Goal: Navigation & Orientation: Go to known website

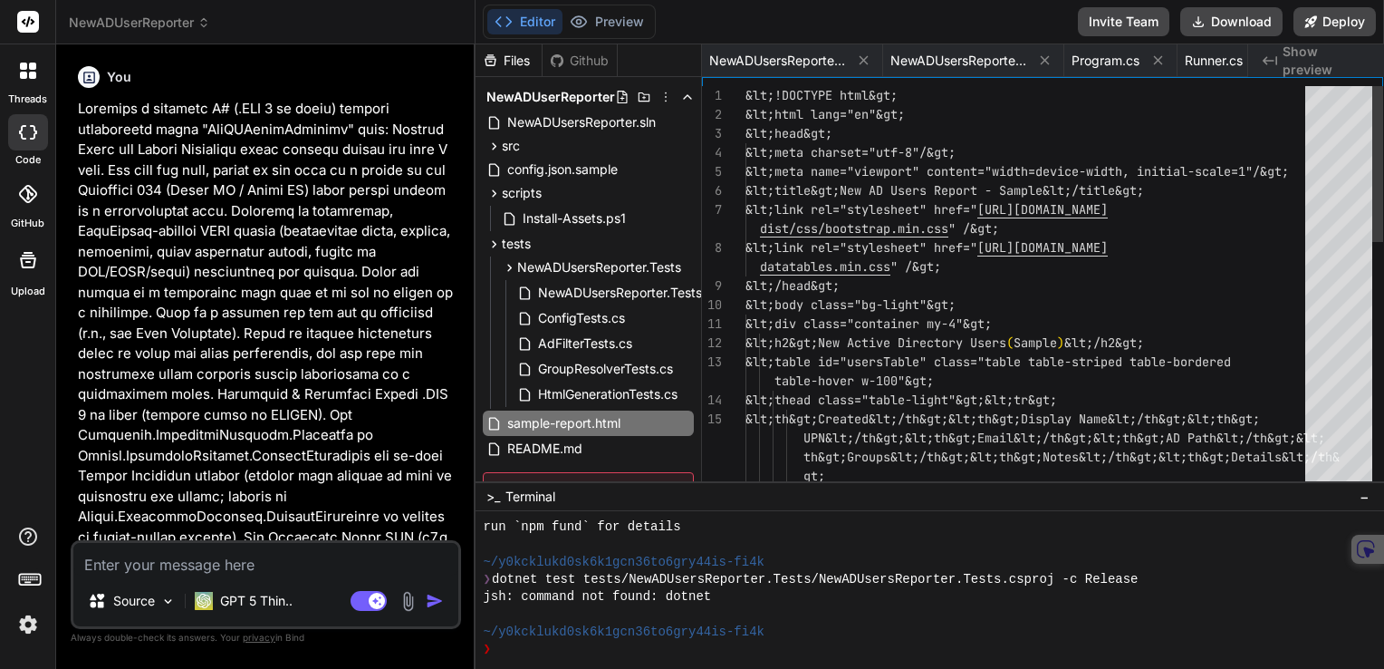
scroll to position [1931, 0]
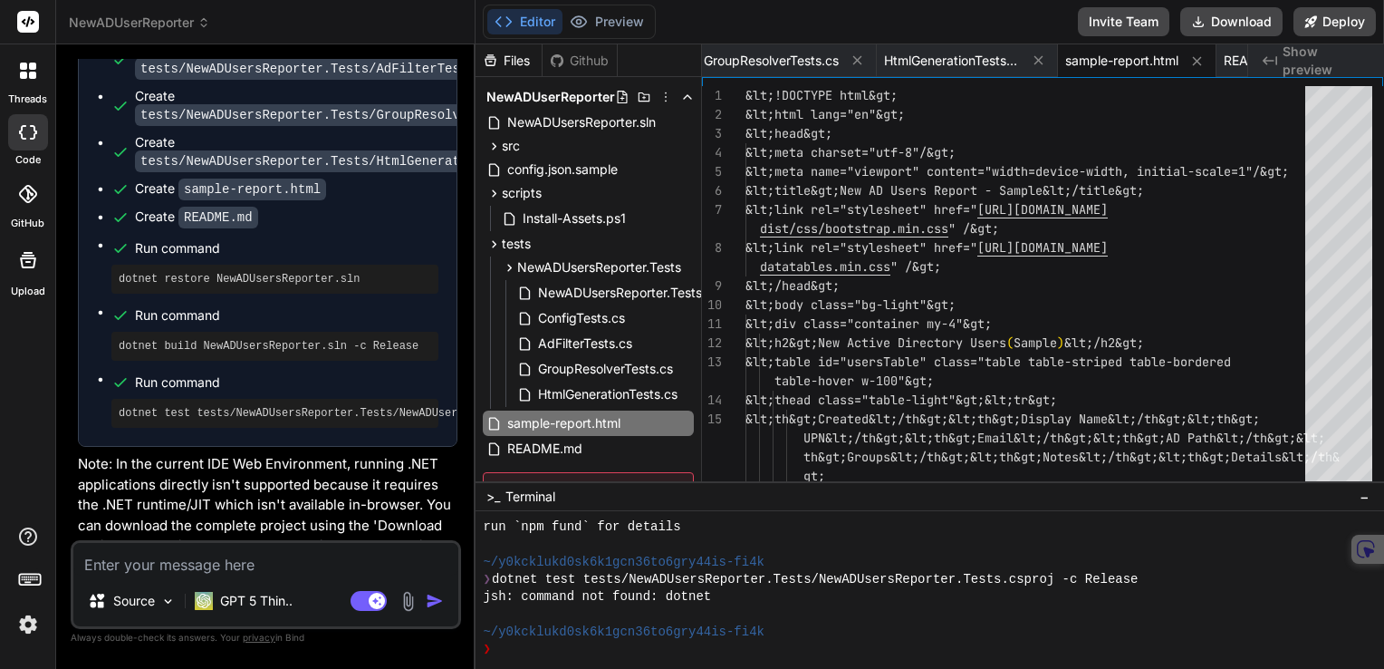
scroll to position [6873, 0]
